Goal: Task Accomplishment & Management: Manage account settings

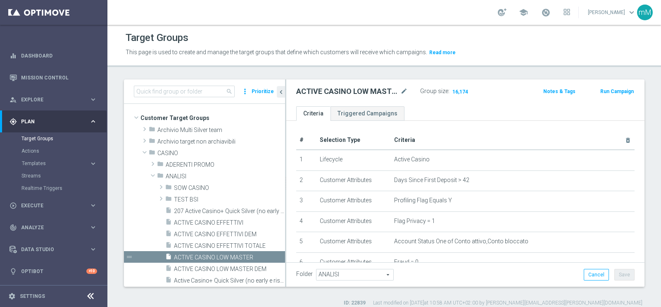
scroll to position [58, 0]
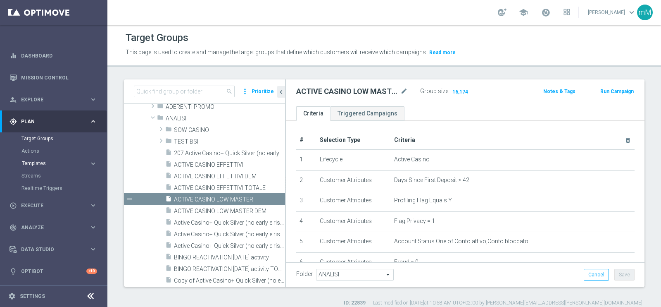
click at [40, 162] on span "Templates" at bounding box center [51, 163] width 59 height 5
click at [40, 177] on link "Optimail" at bounding box center [56, 175] width 60 height 7
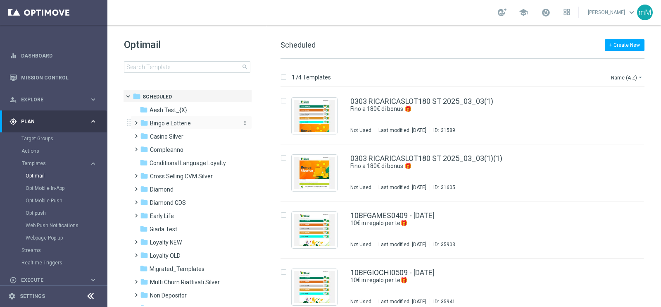
click at [192, 123] on div "folder Bingo e Lotterie" at bounding box center [187, 124] width 95 height 10
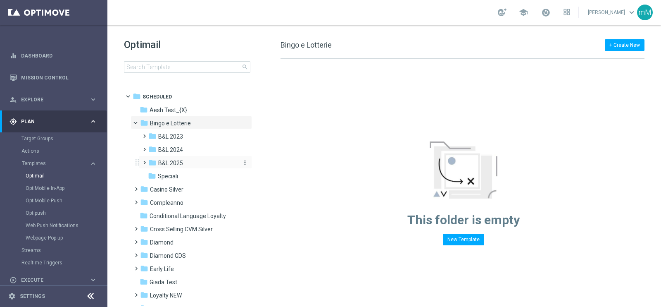
click at [174, 162] on span "B&L 2025" at bounding box center [170, 162] width 25 height 7
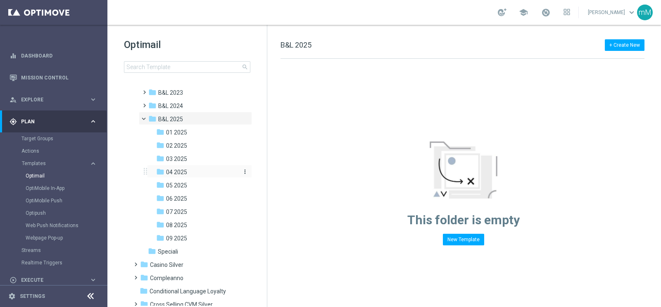
scroll to position [47, 0]
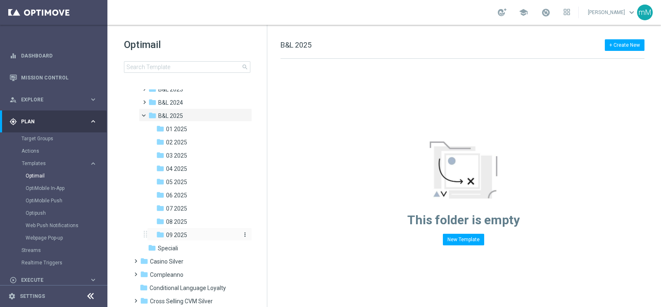
click at [180, 235] on span "09 2025" at bounding box center [176, 234] width 21 height 7
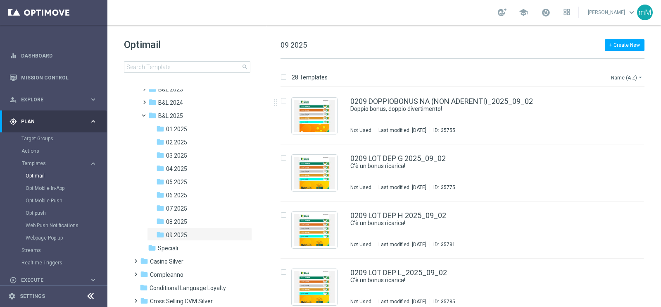
click at [618, 79] on button "Name (A-Z) arrow_drop_down" at bounding box center [627, 77] width 34 height 10
click at [613, 113] on span "Date Modified (Newest)" at bounding box center [612, 114] width 55 height 6
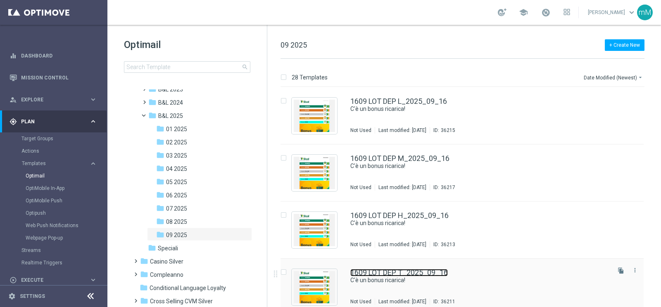
click at [392, 271] on link "1609 LOT DEP T_2025_09_16" at bounding box center [399, 272] width 98 height 7
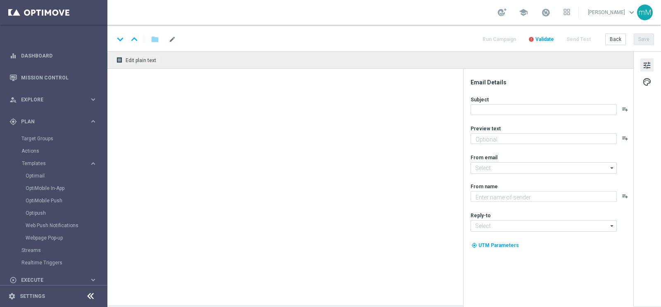
type textarea "Per [PERSON_NAME] a 20.000 Sisal point"
type textarea "Sisal"
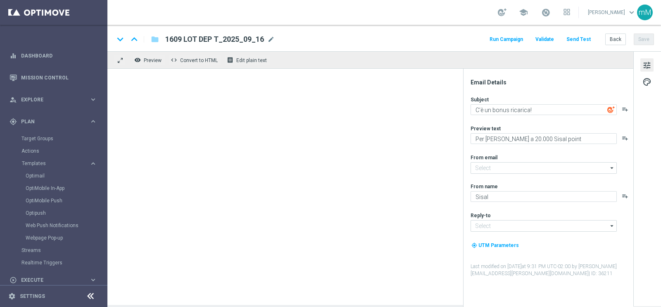
type input "[EMAIL_ADDRESS][DOMAIN_NAME]"
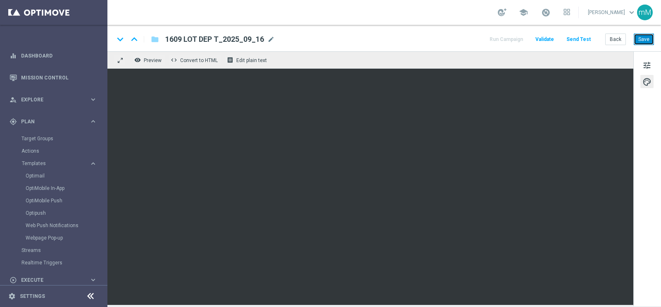
click at [641, 40] on button "Save" at bounding box center [644, 39] width 20 height 12
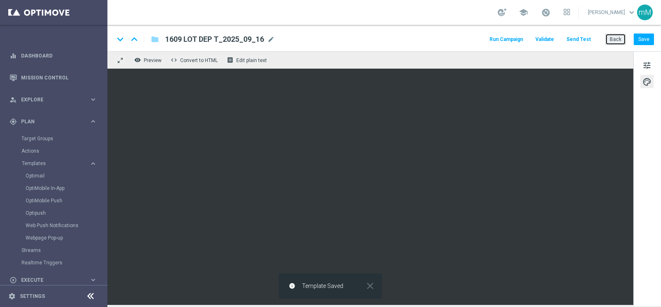
click at [610, 40] on button "Back" at bounding box center [615, 39] width 21 height 12
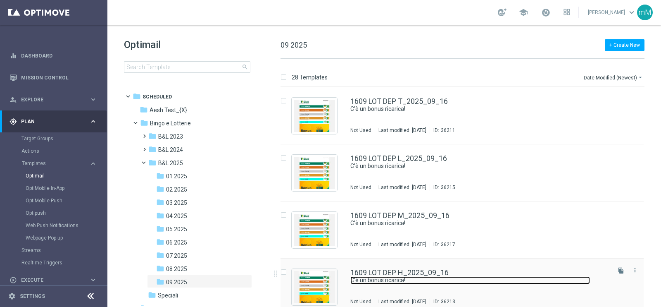
click at [397, 276] on link "C'è un bonus ricarica!" at bounding box center [470, 280] width 240 height 8
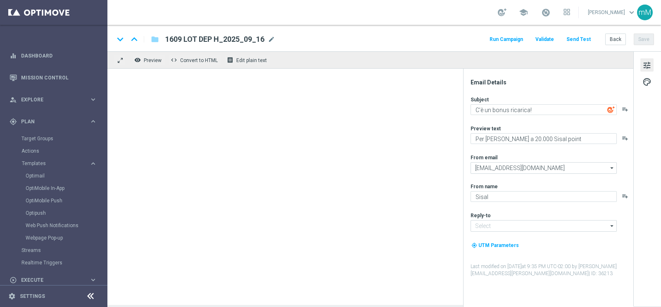
type textarea "Per [PERSON_NAME] a 30€ di bonus"
type input "[EMAIL_ADDRESS][DOMAIN_NAME]"
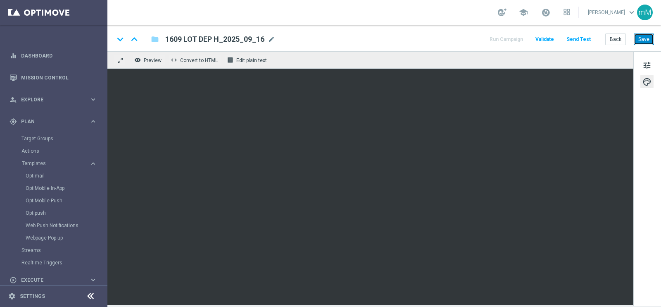
click at [639, 40] on button "Save" at bounding box center [644, 39] width 20 height 12
click at [615, 40] on button "Back" at bounding box center [615, 39] width 21 height 12
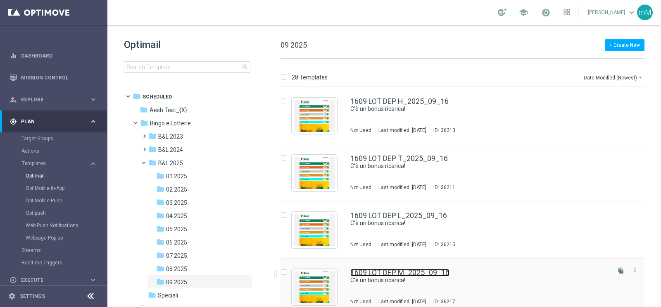
click at [402, 269] on link "1609 LOT DEP M_2025_09_16" at bounding box center [399, 272] width 99 height 7
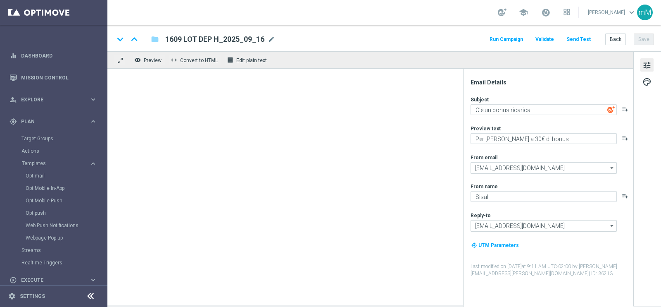
type textarea "Per [PERSON_NAME] a 18.000 Sisal point"
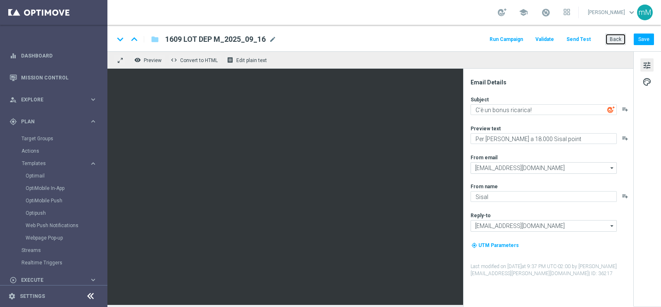
click at [614, 38] on button "Back" at bounding box center [615, 39] width 21 height 12
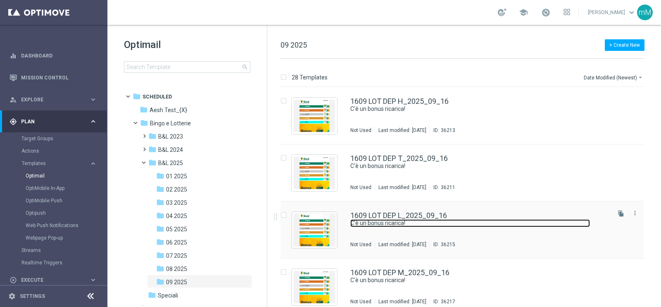
click at [391, 226] on link "C'è un bonus ricarica!" at bounding box center [470, 223] width 240 height 8
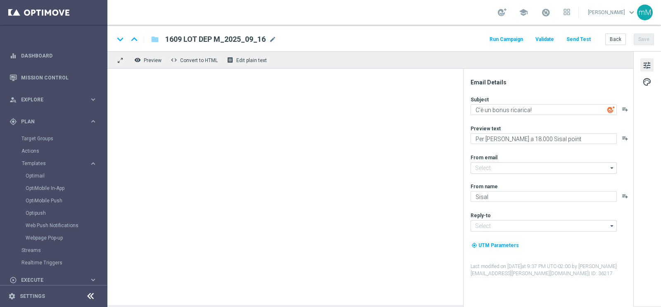
type input "[EMAIL_ADDRESS][DOMAIN_NAME]"
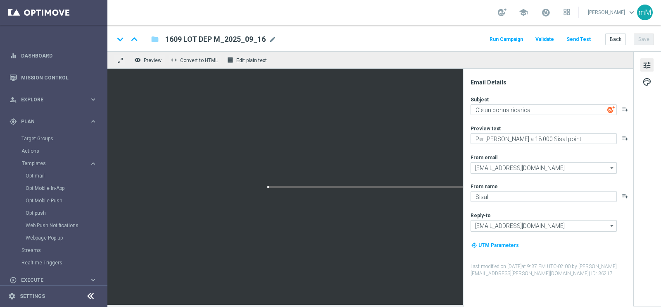
type textarea "Per [PERSON_NAME] a 20.000 Sisal point"
click at [616, 38] on button "Back" at bounding box center [615, 39] width 21 height 12
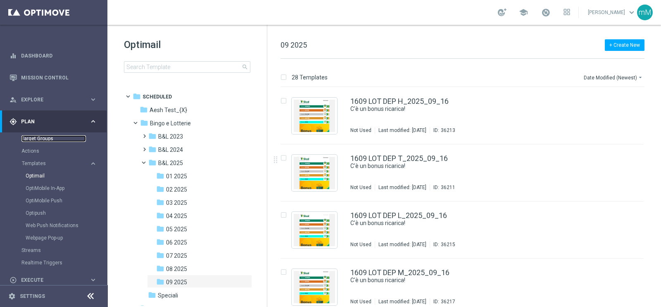
click at [39, 137] on link "Target Groups" at bounding box center [53, 138] width 64 height 7
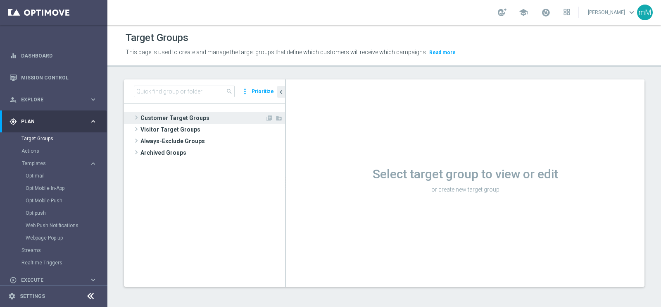
click at [181, 117] on span "Customer Target Groups" at bounding box center [203, 118] width 125 height 12
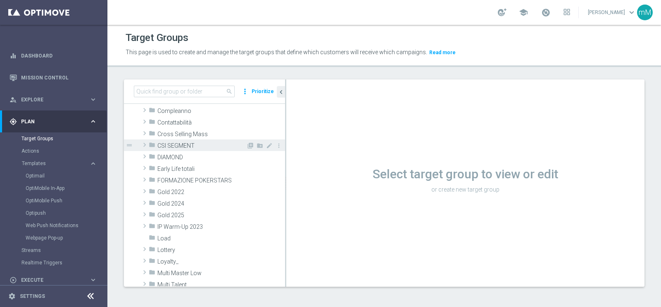
scroll to position [77, 0]
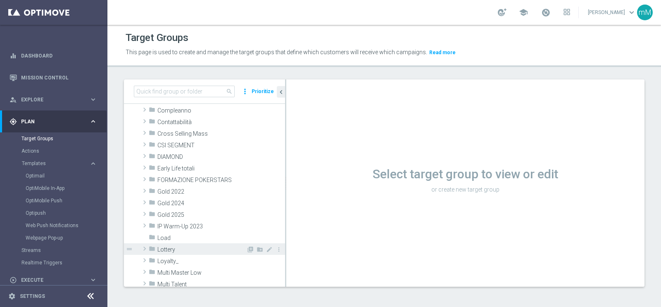
click at [171, 248] on span "Lottery" at bounding box center [201, 249] width 89 height 7
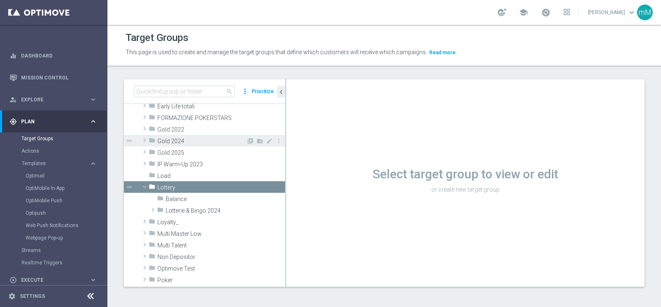
scroll to position [141, 0]
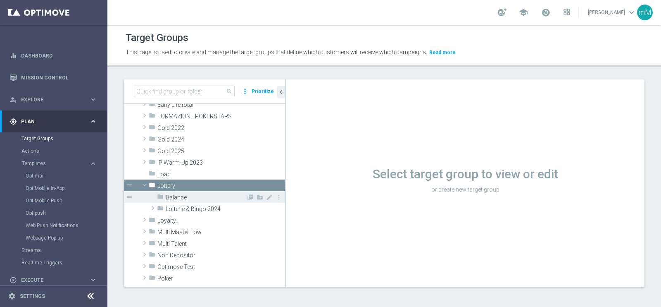
click at [195, 194] on span "Balance" at bounding box center [206, 197] width 81 height 7
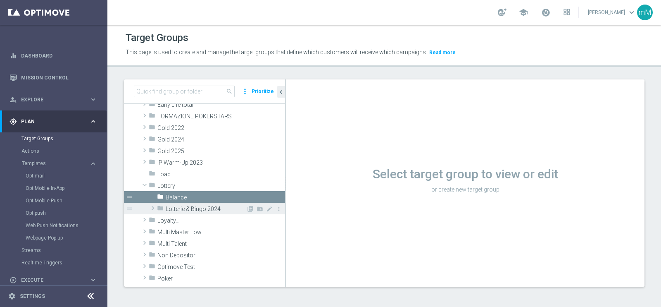
click at [190, 212] on div "folder Lotterie & Bingo 2024" at bounding box center [201, 208] width 89 height 12
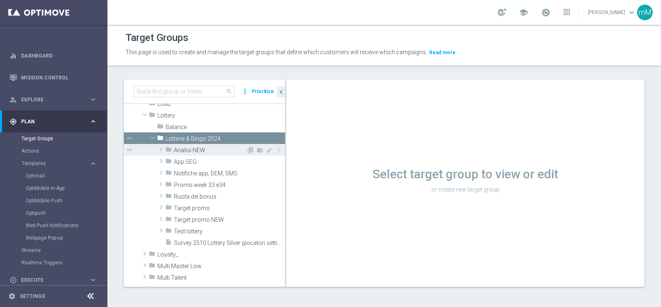
scroll to position [212, 0]
click at [192, 145] on span "Analisi NEW" at bounding box center [210, 148] width 72 height 7
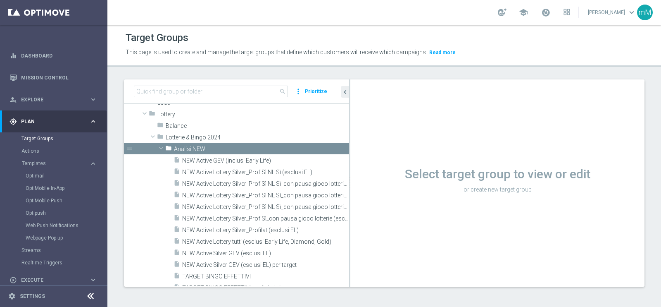
drag, startPoint x: 285, startPoint y: 190, endPoint x: 385, endPoint y: 193, distance: 99.6
click at [385, 193] on as-split "search more_vert Prioritize Customer Target Groups library_add create_new_folder" at bounding box center [384, 182] width 521 height 207
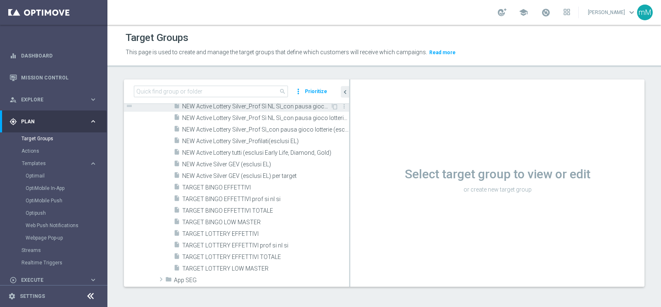
scroll to position [295, 0]
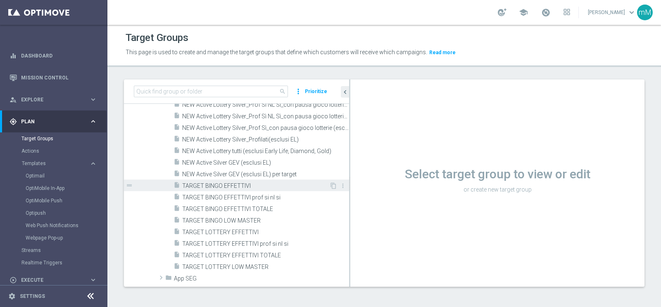
click at [242, 188] on span "TARGET BINGO EFFETTIVI" at bounding box center [255, 185] width 147 height 7
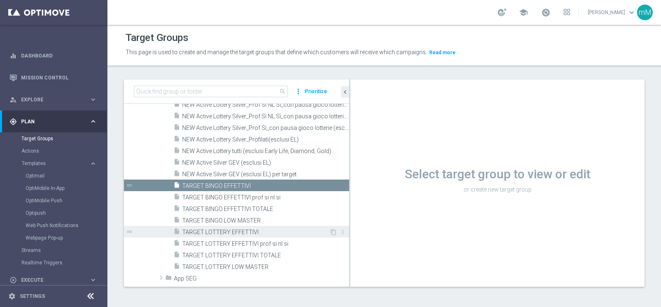
click at [224, 229] on span "TARGET LOTTERY EFFETTIVI" at bounding box center [255, 232] width 147 height 7
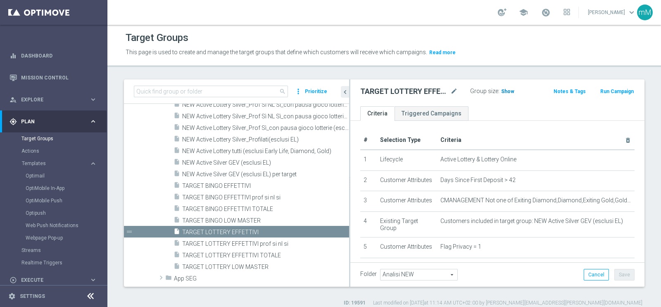
click at [501, 89] on span "Show" at bounding box center [507, 91] width 13 height 6
click at [504, 89] on span "70,315" at bounding box center [510, 92] width 17 height 8
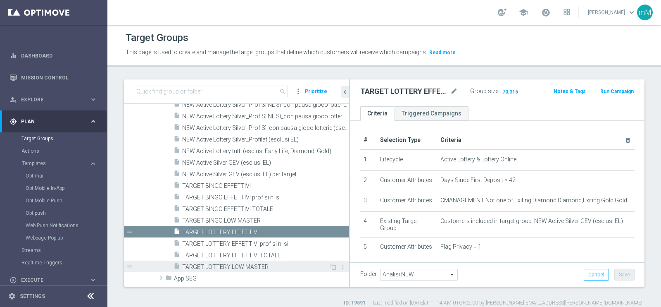
click at [226, 267] on span "TARGET LOTTERY LOW MASTER" at bounding box center [255, 266] width 147 height 7
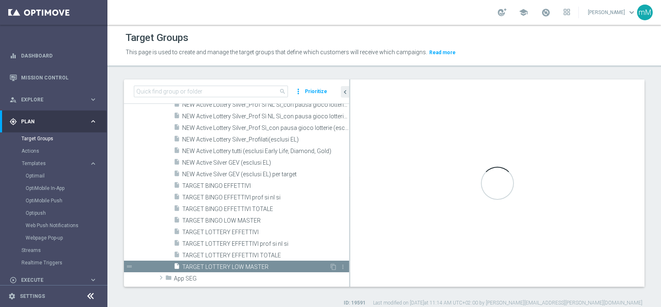
type textarea "(1 and 2 and 3 and 4 and 5 and 6 and 7 and 8 and 12 and 13 and (11 or (9 and 10…"
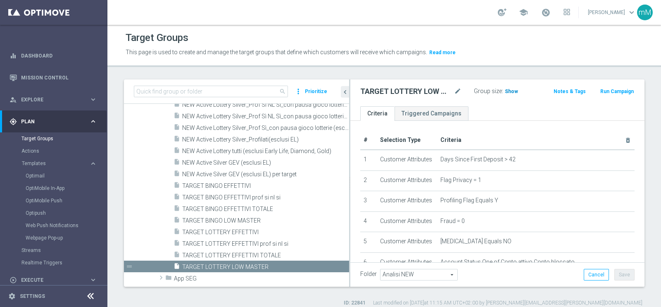
click at [507, 91] on span "Show" at bounding box center [511, 91] width 13 height 6
click at [509, 89] on span "2,376" at bounding box center [512, 92] width 14 height 8
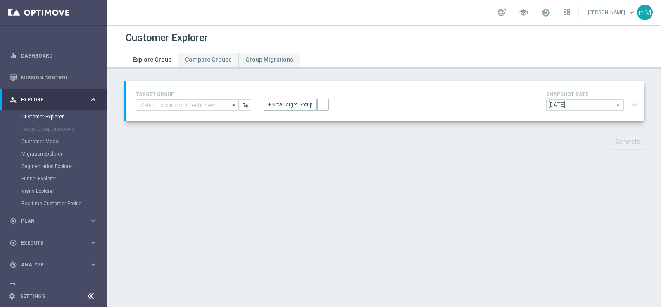
type input "TARGET LOTTERY EFFETTIVI"
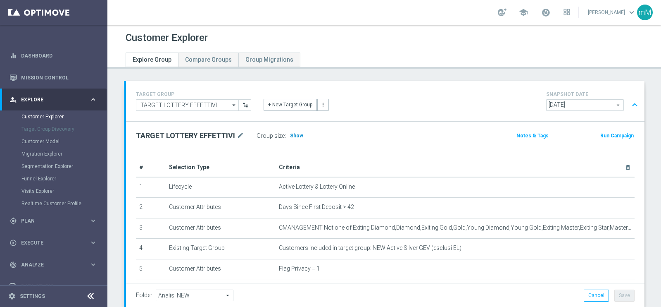
click at [296, 133] on span "Show" at bounding box center [296, 136] width 13 height 6
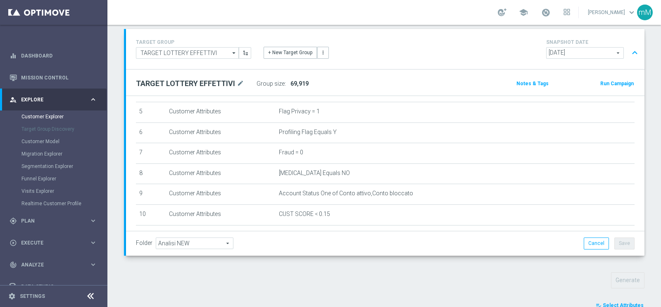
scroll to position [202, 0]
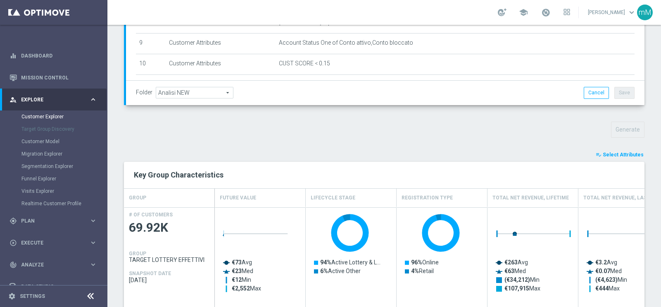
click at [608, 154] on span "Select Attributes" at bounding box center [623, 155] width 41 height 6
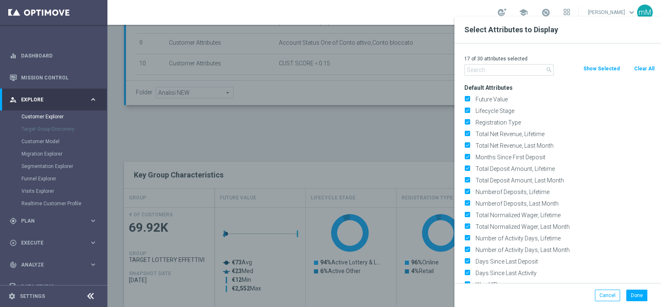
click at [639, 69] on button "Clear All" at bounding box center [644, 68] width 22 height 9
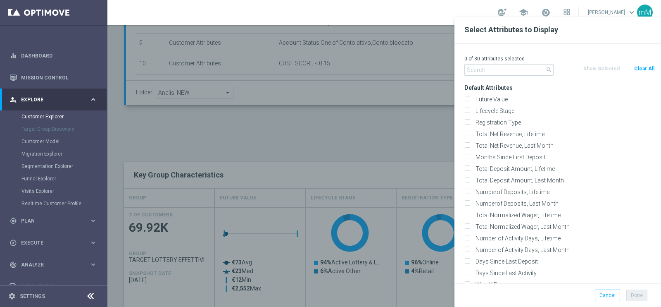
checkbox input "false"
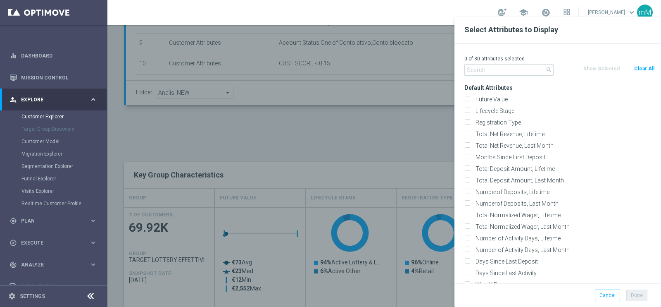
checkbox input "false"
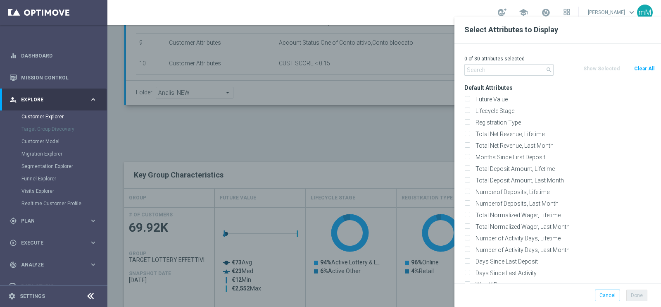
checkbox input "false"
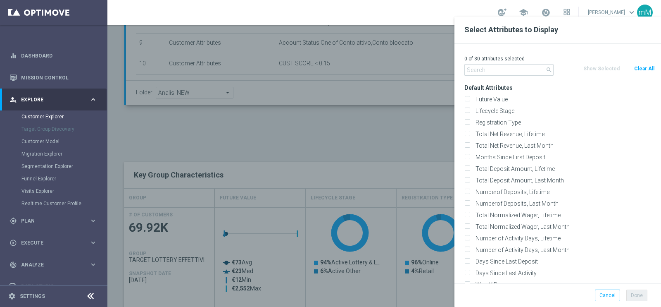
checkbox input "false"
click at [508, 72] on input "text" at bounding box center [508, 70] width 89 height 12
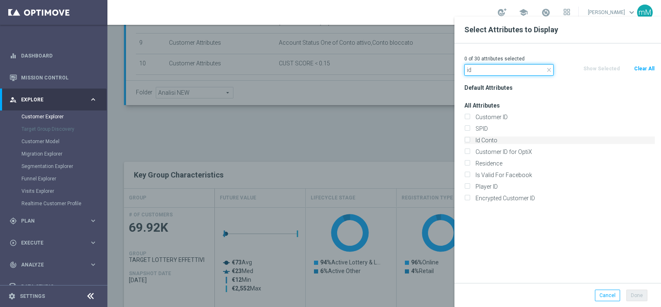
type input "id"
click at [471, 139] on div "Id Conto" at bounding box center [559, 139] width 191 height 7
click at [469, 139] on input "Id Conto" at bounding box center [466, 140] width 5 height 5
checkbox input "true"
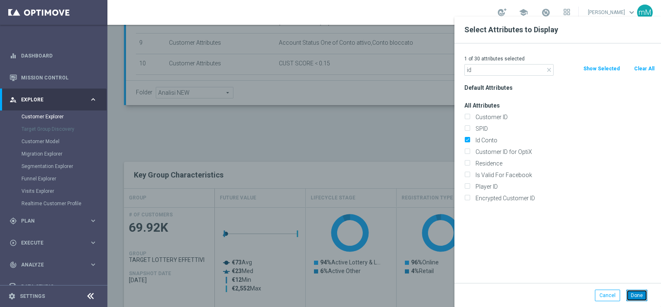
click at [631, 289] on button "Done" at bounding box center [636, 295] width 21 height 12
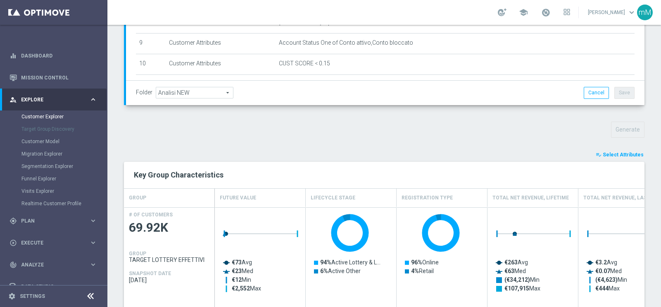
type input "Search"
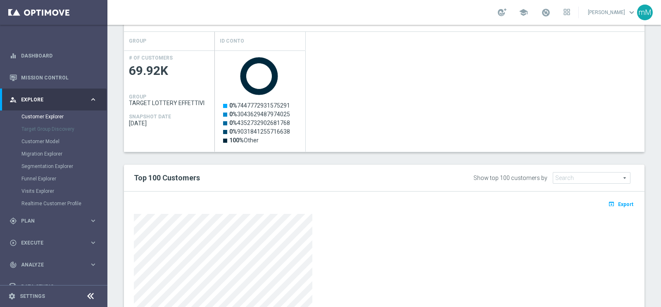
scroll to position [360, 0]
click at [620, 202] on span "Export" at bounding box center [625, 204] width 15 height 6
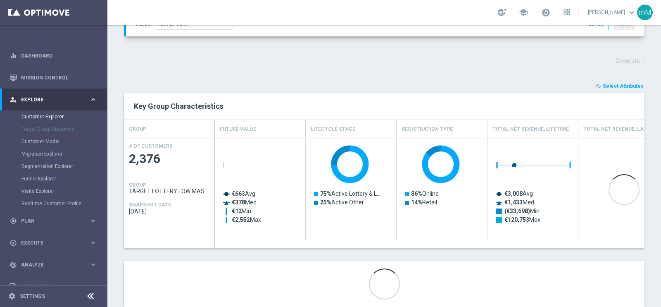
scroll to position [291, 0]
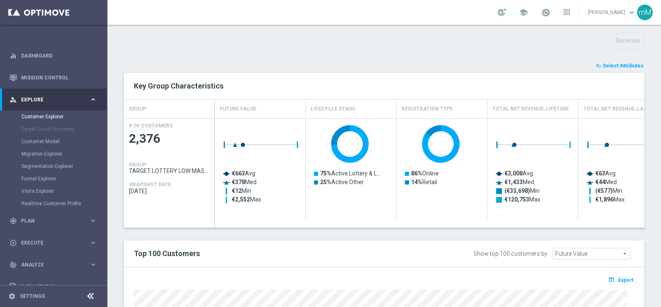
click at [623, 65] on span "Select Attributes" at bounding box center [623, 66] width 41 height 6
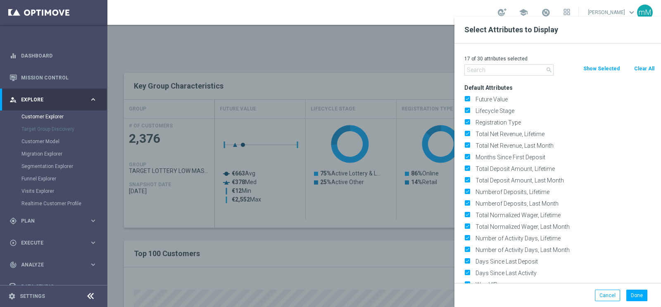
click at [636, 70] on button "Clear All" at bounding box center [644, 68] width 22 height 9
checkbox input "false"
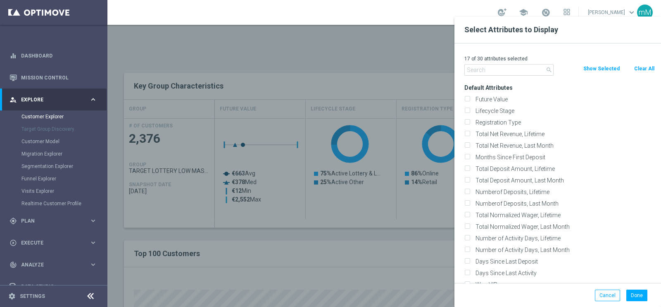
checkbox input "false"
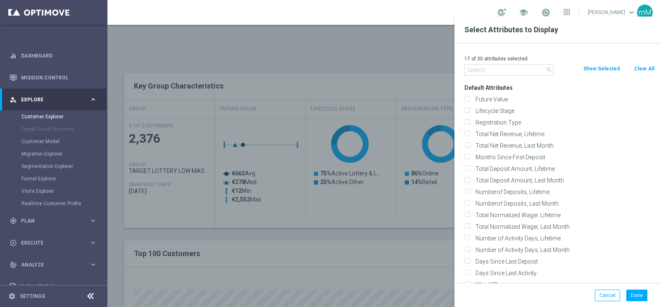
checkbox input "false"
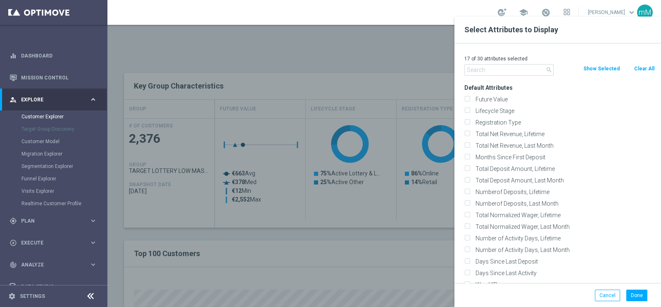
checkbox input "false"
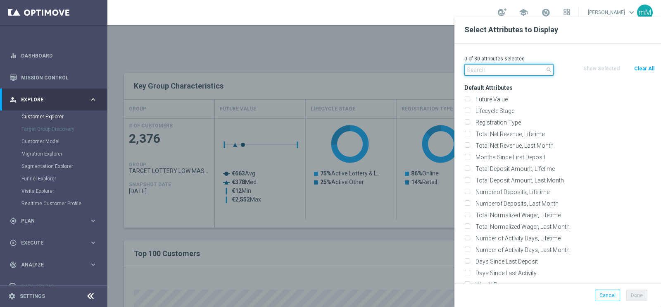
click at [527, 74] on input "text" at bounding box center [508, 70] width 89 height 12
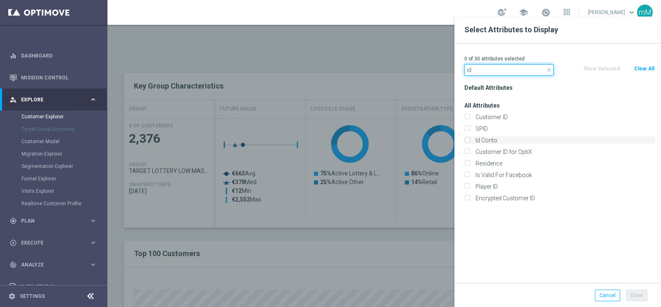
type input "id"
click at [484, 140] on label "Id Conto" at bounding box center [564, 139] width 182 height 7
click at [470, 140] on input "Id Conto" at bounding box center [466, 140] width 5 height 5
checkbox input "true"
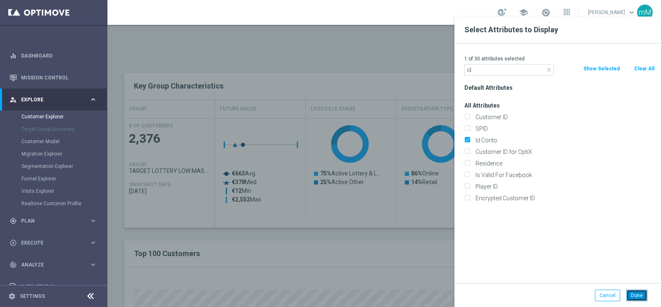
click at [643, 292] on button "Done" at bounding box center [636, 295] width 21 height 12
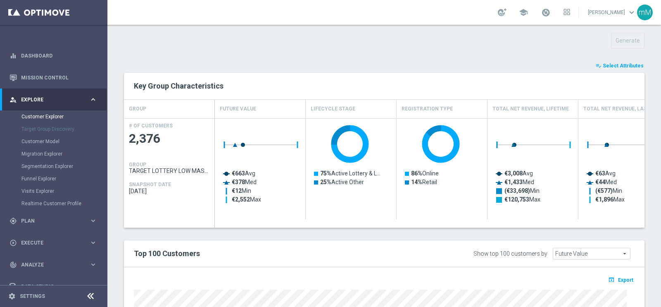
type input "Search"
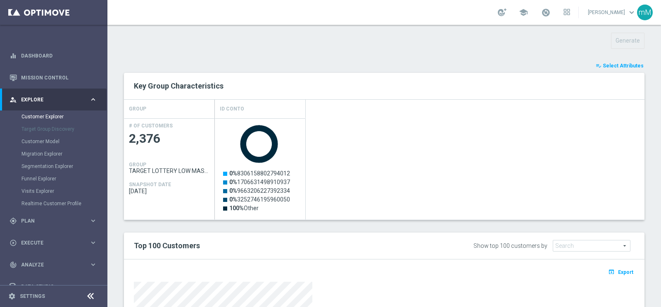
scroll to position [366, 0]
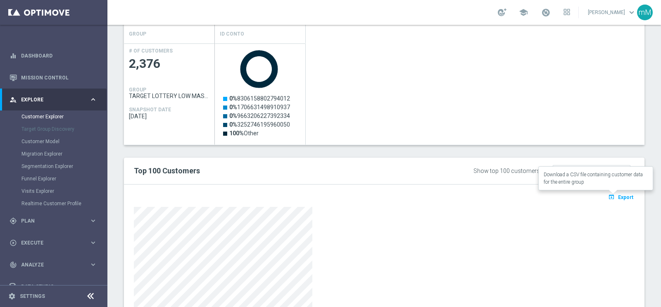
click at [618, 196] on span "Export" at bounding box center [625, 197] width 15 height 6
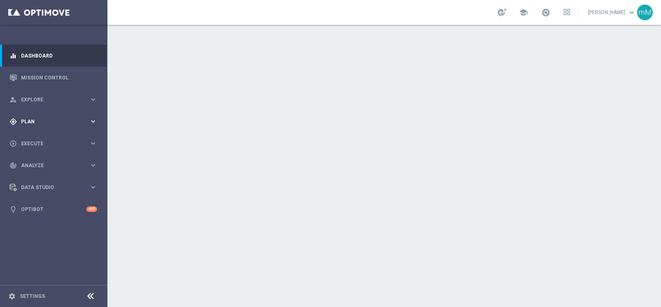
click at [42, 122] on span "Plan" at bounding box center [55, 121] width 68 height 5
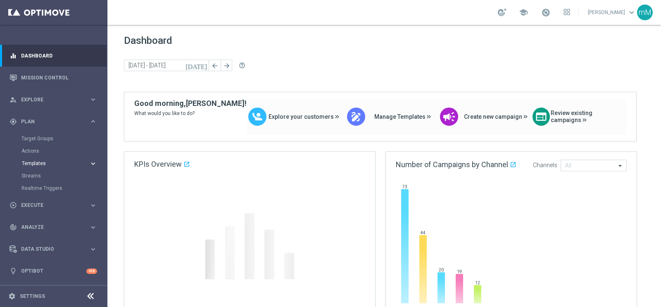
click at [37, 164] on span "Templates" at bounding box center [51, 163] width 59 height 5
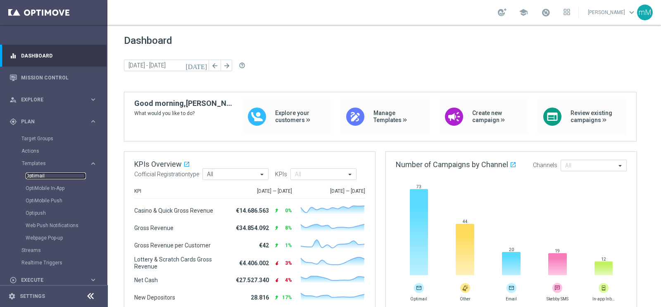
click at [37, 174] on link "Optimail" at bounding box center [56, 175] width 60 height 7
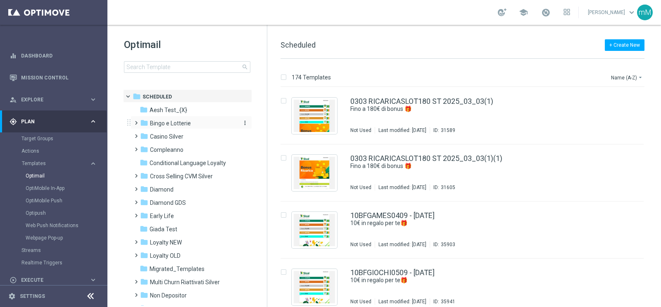
click at [186, 124] on span "Bingo e Lotterie" at bounding box center [170, 122] width 41 height 7
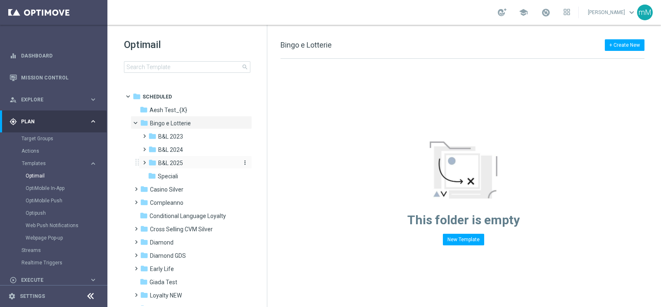
click at [186, 164] on div "folder B&L 2025" at bounding box center [192, 163] width 88 height 10
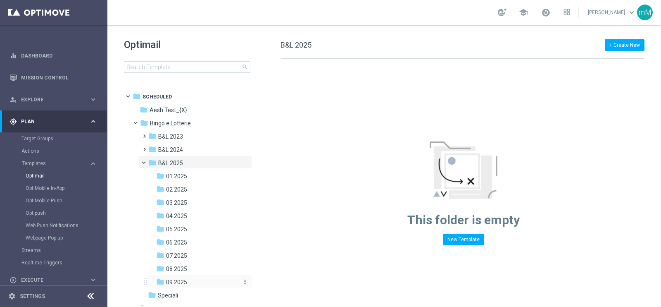
click at [181, 278] on span "09 2025" at bounding box center [176, 281] width 21 height 7
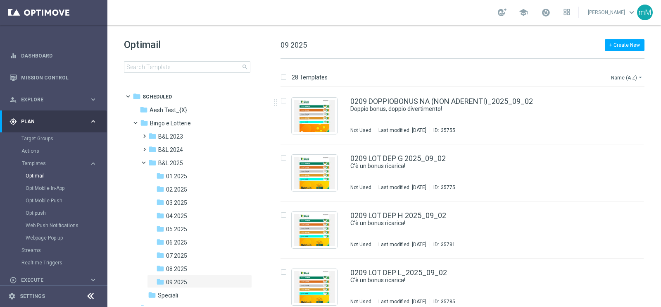
click at [617, 76] on button "Name (A-Z) arrow_drop_down" at bounding box center [627, 77] width 34 height 10
click at [621, 112] on span "Date Modified (Newest)" at bounding box center [612, 114] width 55 height 6
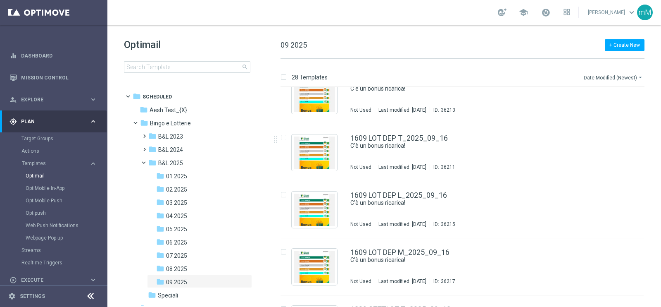
scroll to position [21, 0]
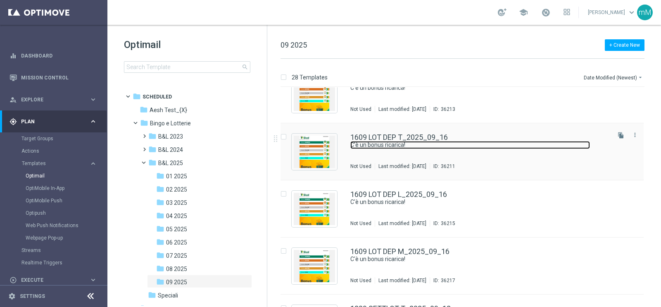
click at [410, 148] on link "C'è un bonus ricarica!" at bounding box center [470, 145] width 240 height 8
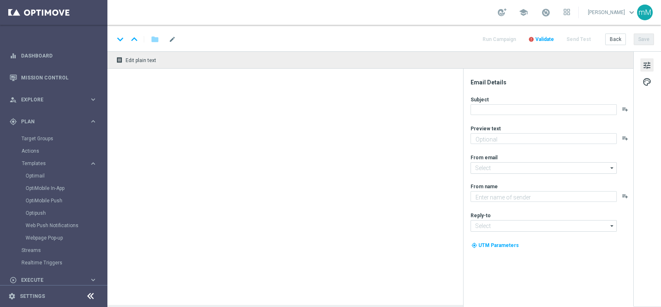
type textarea "Per [PERSON_NAME] a 20.000 Sisal point"
type input "[EMAIL_ADDRESS][DOMAIN_NAME]"
type textarea "Sisal"
type input "[EMAIL_ADDRESS][DOMAIN_NAME]"
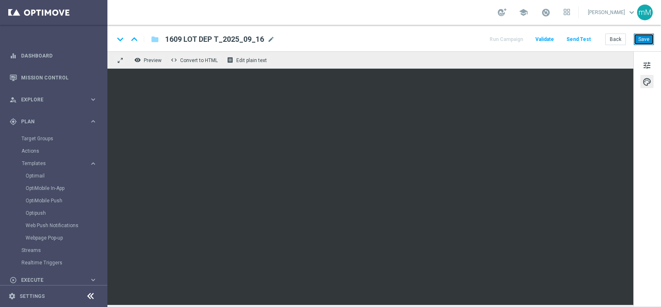
click at [645, 40] on button "Save" at bounding box center [644, 39] width 20 height 12
click at [612, 36] on button "Back" at bounding box center [615, 39] width 21 height 12
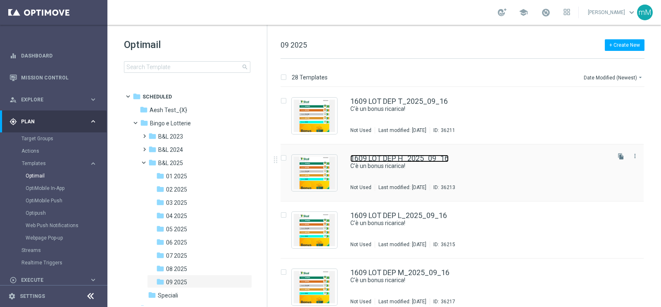
click at [414, 158] on link "1609 LOT DEP H_2025_09_16" at bounding box center [399, 158] width 98 height 7
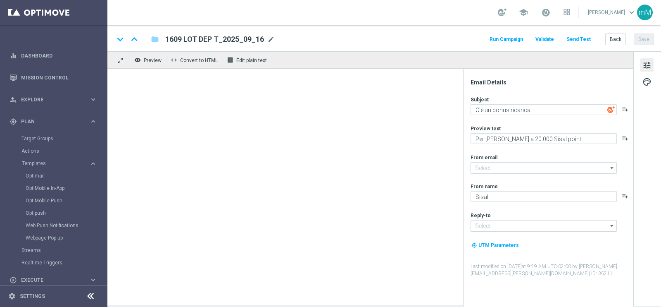
type textarea "Per [PERSON_NAME] a 30€ di bonus"
type input "[EMAIL_ADDRESS][DOMAIN_NAME]"
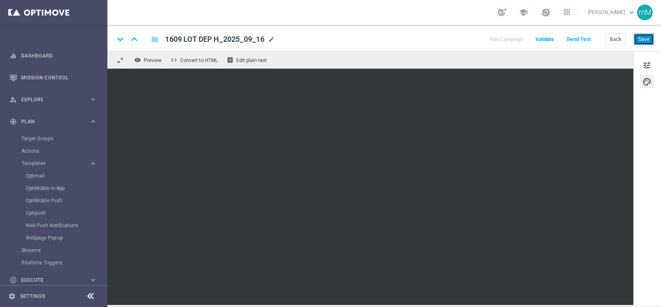
click at [650, 37] on button "Save" at bounding box center [644, 39] width 20 height 12
click at [614, 37] on button "Back" at bounding box center [615, 39] width 21 height 12
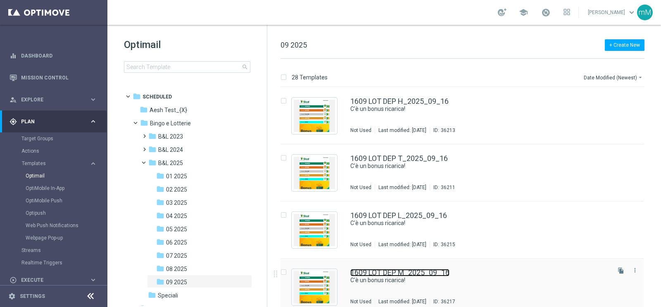
click at [395, 271] on link "1609 LOT DEP M_2025_09_16" at bounding box center [399, 272] width 99 height 7
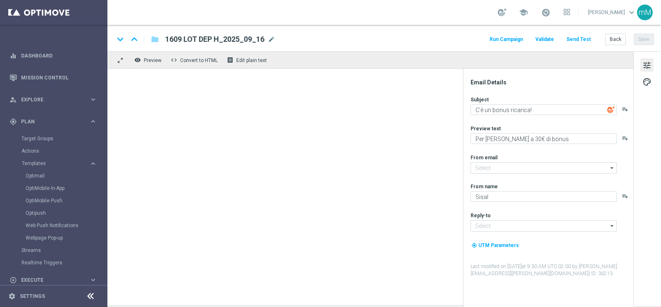
type textarea "Per [PERSON_NAME] a 18.000 Sisal point"
type input "[EMAIL_ADDRESS][DOMAIN_NAME]"
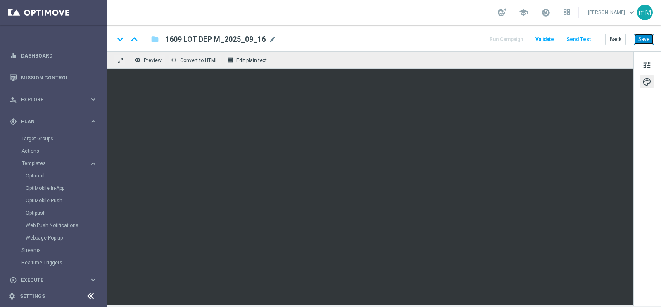
click at [650, 41] on button "Save" at bounding box center [644, 39] width 20 height 12
click at [618, 40] on button "Back" at bounding box center [615, 39] width 21 height 12
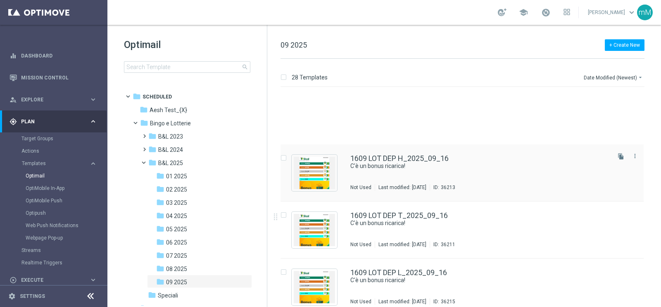
scroll to position [78, 0]
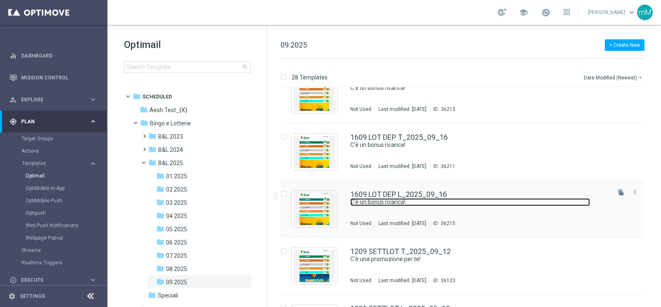
click at [372, 199] on link "C'è un bonus ricarica!" at bounding box center [470, 202] width 240 height 8
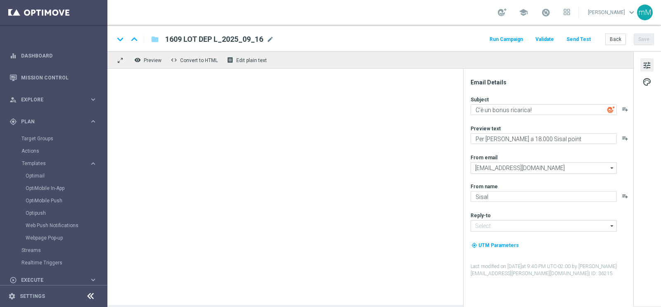
type textarea "Per [PERSON_NAME] a 20.000 Sisal point"
type input "[EMAIL_ADDRESS][DOMAIN_NAME]"
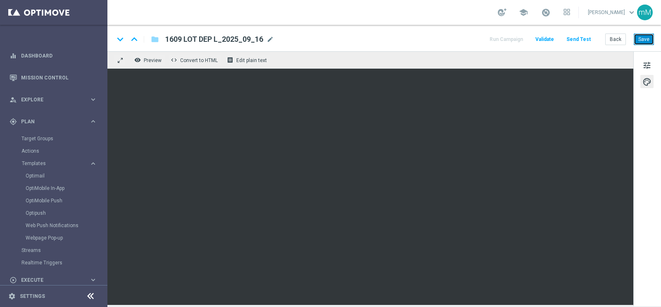
click at [639, 37] on button "Save" at bounding box center [644, 39] width 20 height 12
click at [614, 37] on button "Back" at bounding box center [615, 39] width 21 height 12
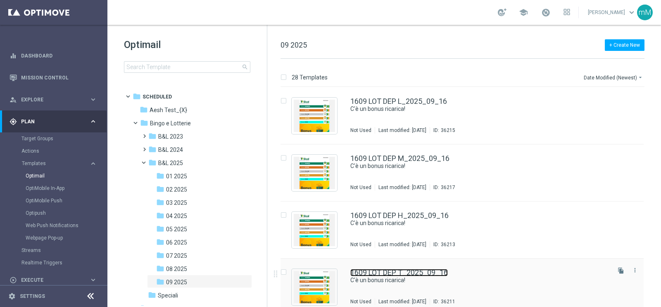
click at [384, 274] on link "1609 LOT DEP T_2025_09_16" at bounding box center [399, 272] width 98 height 7
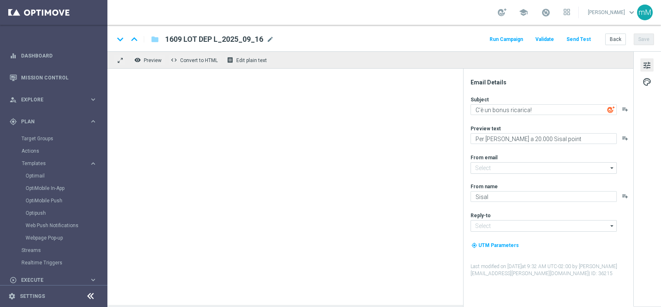
type input "[EMAIL_ADDRESS][DOMAIN_NAME]"
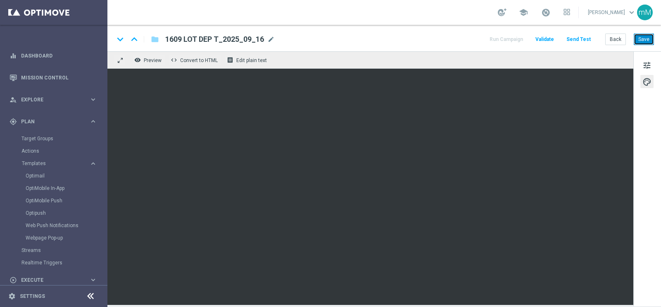
click at [643, 37] on button "Save" at bounding box center [644, 39] width 20 height 12
click at [617, 38] on button "Back" at bounding box center [615, 39] width 21 height 12
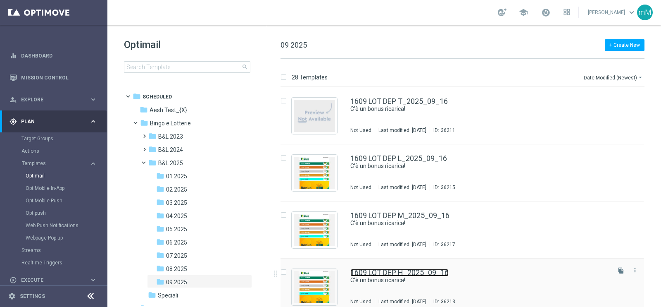
click at [395, 271] on link "1609 LOT DEP H_2025_09_16" at bounding box center [399, 272] width 98 height 7
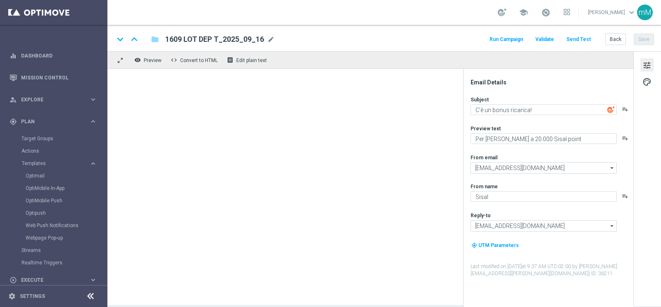
type textarea "Per [PERSON_NAME] a 30€ di bonus"
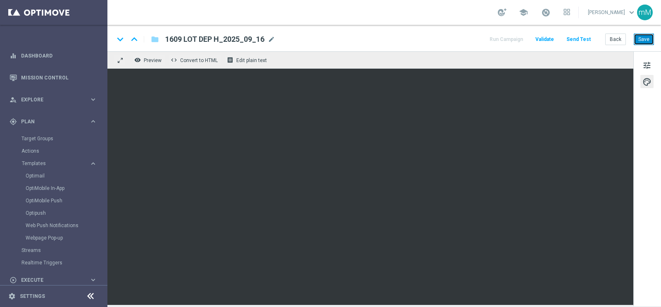
click at [640, 37] on button "Save" at bounding box center [644, 39] width 20 height 12
click at [616, 42] on button "Back" at bounding box center [615, 39] width 21 height 12
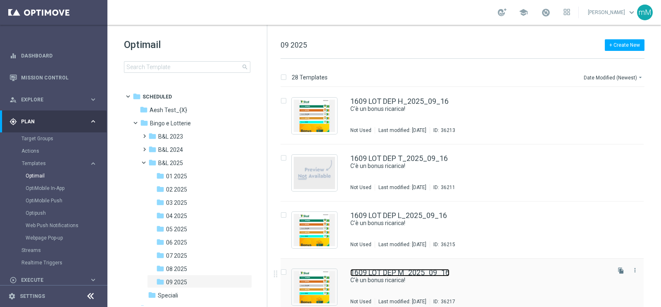
click at [437, 271] on link "1609 LOT DEP M_2025_09_16" at bounding box center [399, 272] width 99 height 7
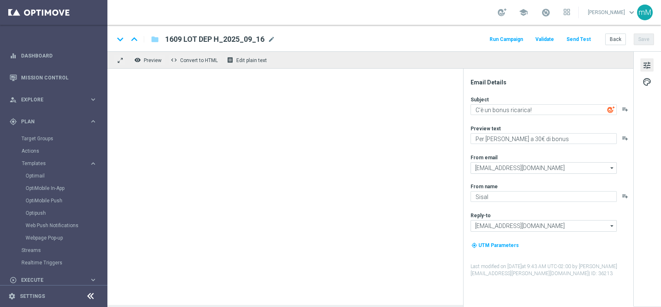
type textarea "Per [PERSON_NAME] a 18.000 Sisal point"
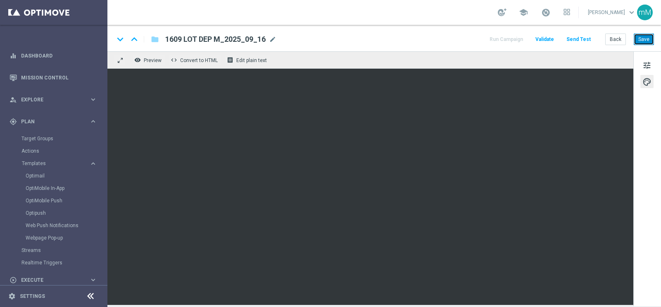
click at [647, 37] on button "Save" at bounding box center [644, 39] width 20 height 12
click at [614, 40] on button "Back" at bounding box center [615, 39] width 21 height 12
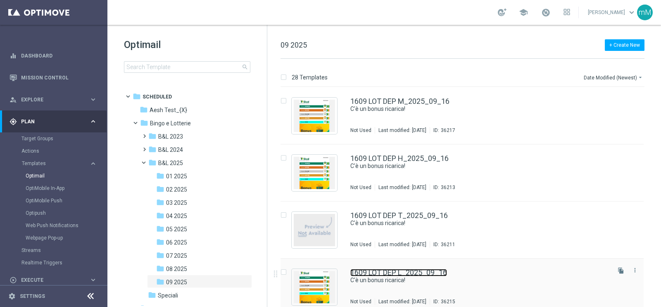
click at [393, 274] on link "1609 LOT DEP L_2025_09_16" at bounding box center [398, 272] width 97 height 7
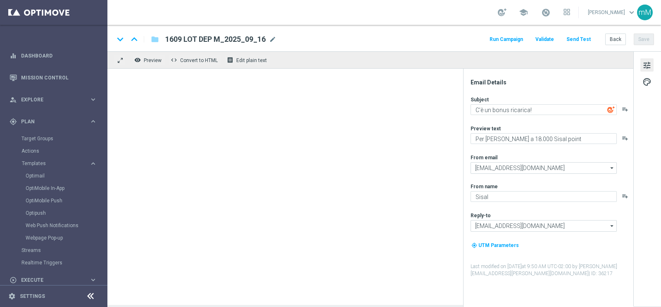
type textarea "Per [PERSON_NAME] a 20.000 Sisal point"
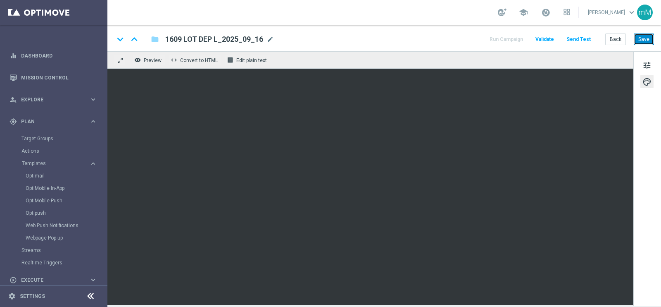
click at [641, 34] on button "Save" at bounding box center [644, 39] width 20 height 12
click at [619, 35] on button "Back" at bounding box center [615, 39] width 21 height 12
